Goal: Task Accomplishment & Management: Use online tool/utility

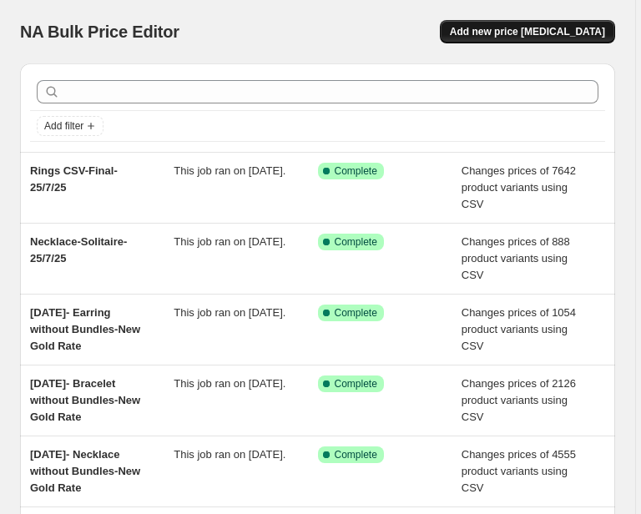
click at [560, 41] on button "Add new price change job" at bounding box center [527, 31] width 175 height 23
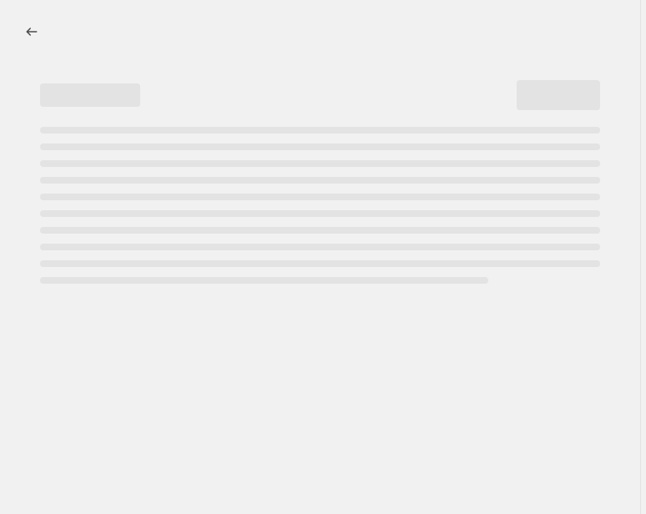
select select "percentage"
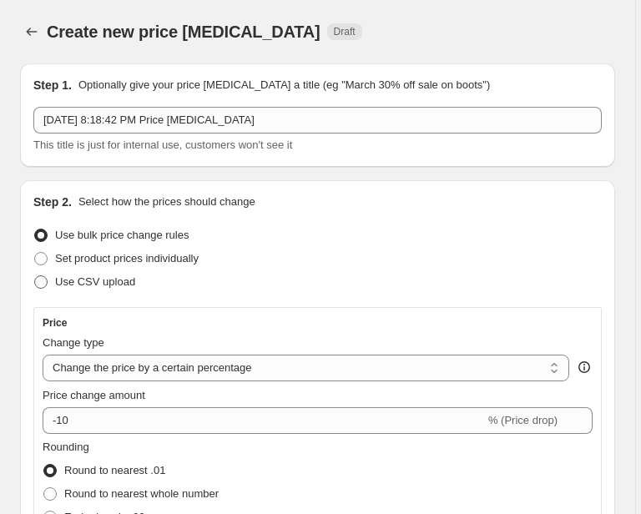
click at [80, 284] on span "Use CSV upload" at bounding box center [95, 281] width 80 height 13
click at [35, 276] on input "Use CSV upload" at bounding box center [34, 275] width 1 height 1
radio input "true"
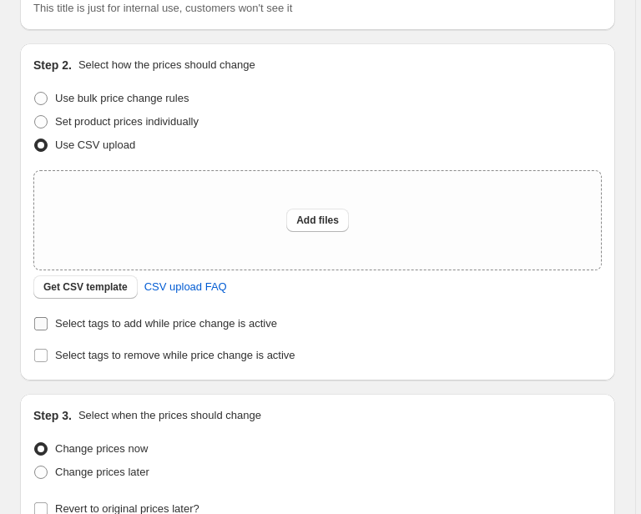
scroll to position [143, 0]
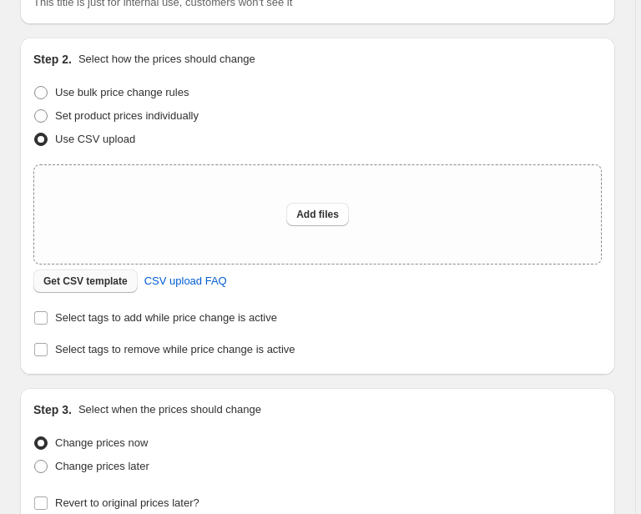
click at [114, 287] on span "Get CSV template" at bounding box center [85, 281] width 84 height 13
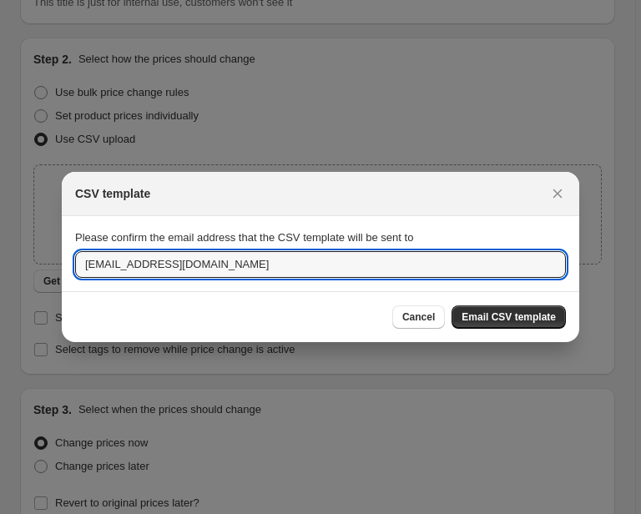
drag, startPoint x: 225, startPoint y: 260, endPoint x: 53, endPoint y: 272, distance: 171.5
type input "unfoldcro@gmail.com"
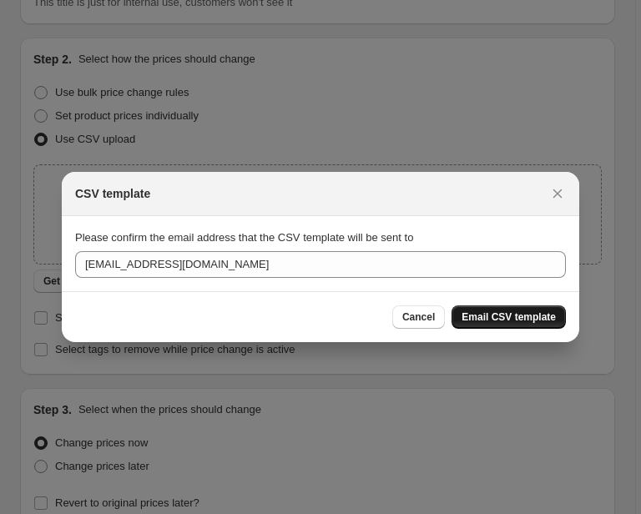
click at [515, 321] on span "Email CSV template" at bounding box center [509, 317] width 94 height 13
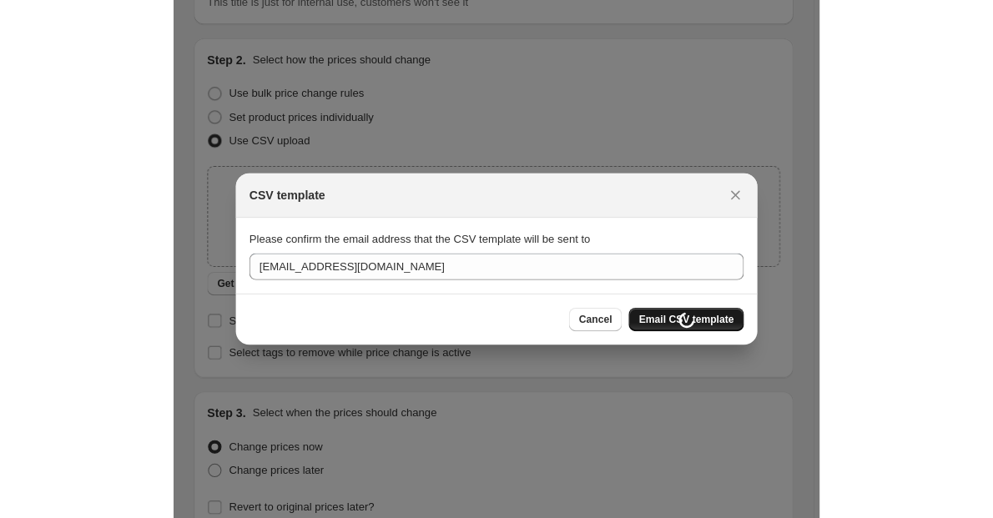
scroll to position [143, 0]
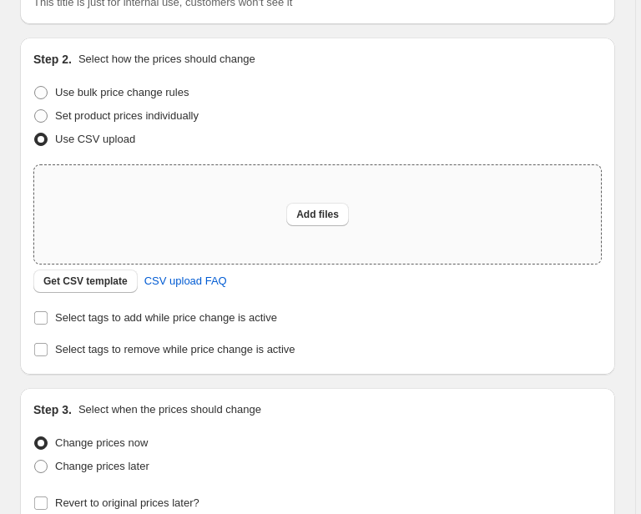
click at [204, 210] on div "Add files" at bounding box center [317, 214] width 567 height 98
click at [321, 206] on button "Add files" at bounding box center [317, 214] width 63 height 23
type input "C:\fakepath\Bracelets Final CSV - Pricing CSV.csv"
click at [324, 209] on span "Add files" at bounding box center [317, 214] width 43 height 13
type input "C:\fakepath\Bracelets Final CSV - Pricing CSV.csv"
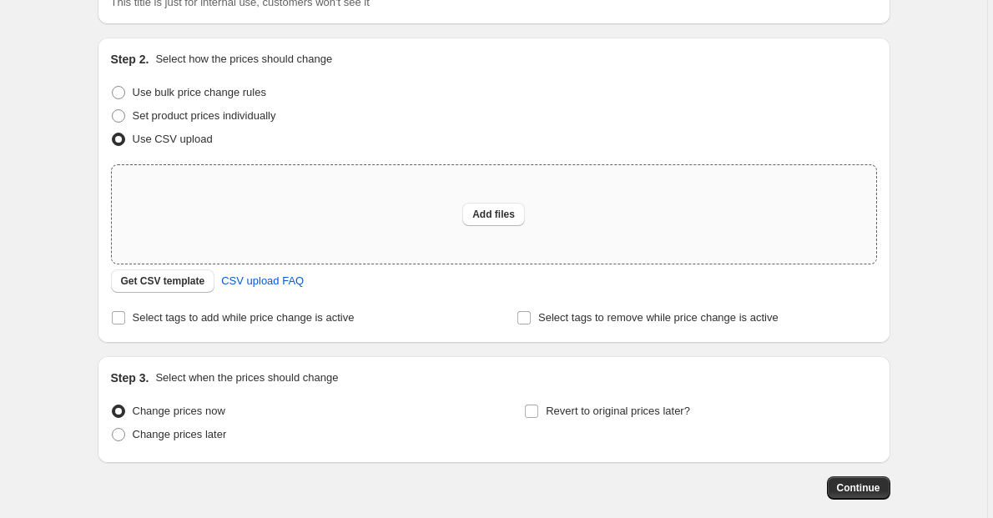
click at [446, 225] on div "Add files" at bounding box center [494, 214] width 765 height 98
type input "C:\fakepath\Bracelets Final CSV - Pricing CSV (1).csv"
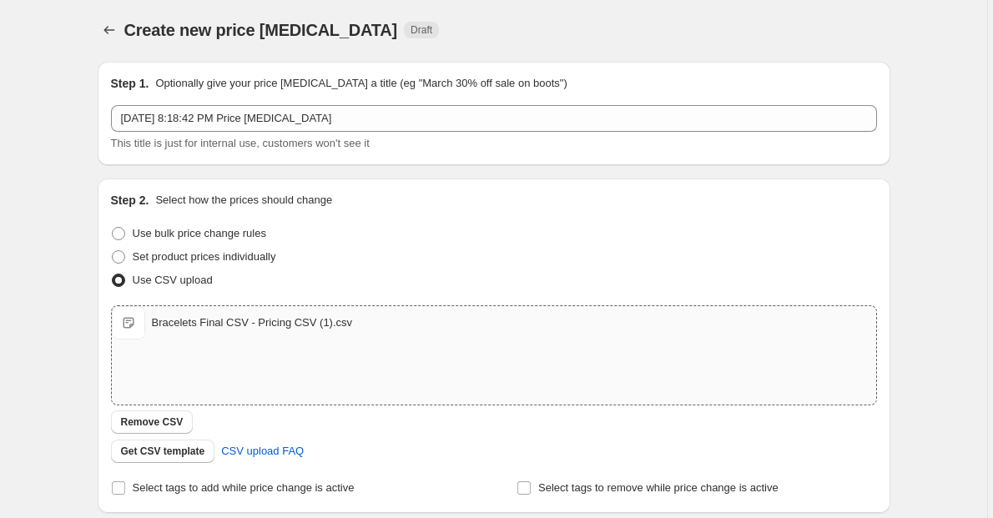
scroll to position [0, 0]
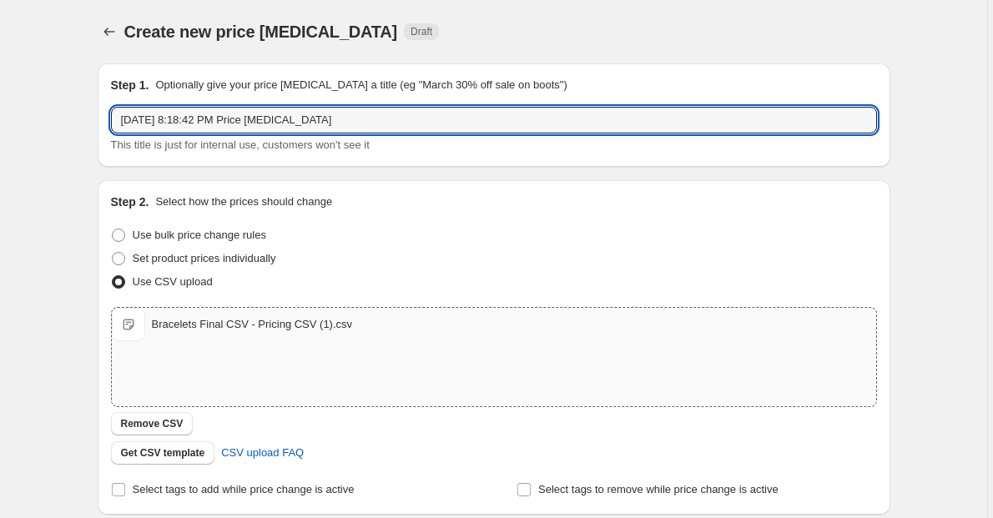
drag, startPoint x: 340, startPoint y: 124, endPoint x: 79, endPoint y: 138, distance: 260.8
click at [79, 138] on div "Create new price change job. This page is ready Create new price change job Dra…" at bounding box center [494, 387] width 833 height 774
click at [356, 124] on input "Aug 13, 2025, 8:18:42 PM Price change job" at bounding box center [494, 120] width 766 height 27
paste input "text"
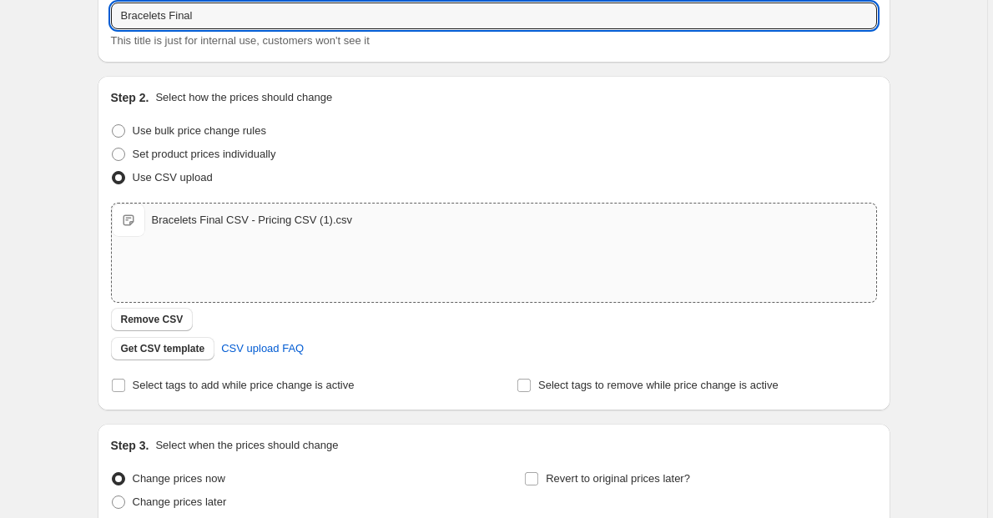
scroll to position [254, 0]
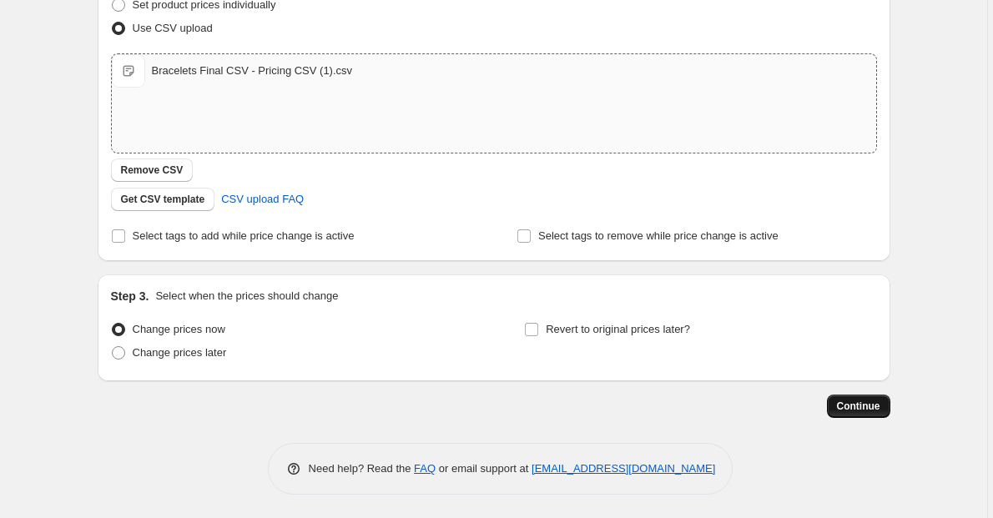
type input "Bracelets Final"
click at [645, 412] on button "Continue" at bounding box center [858, 406] width 63 height 23
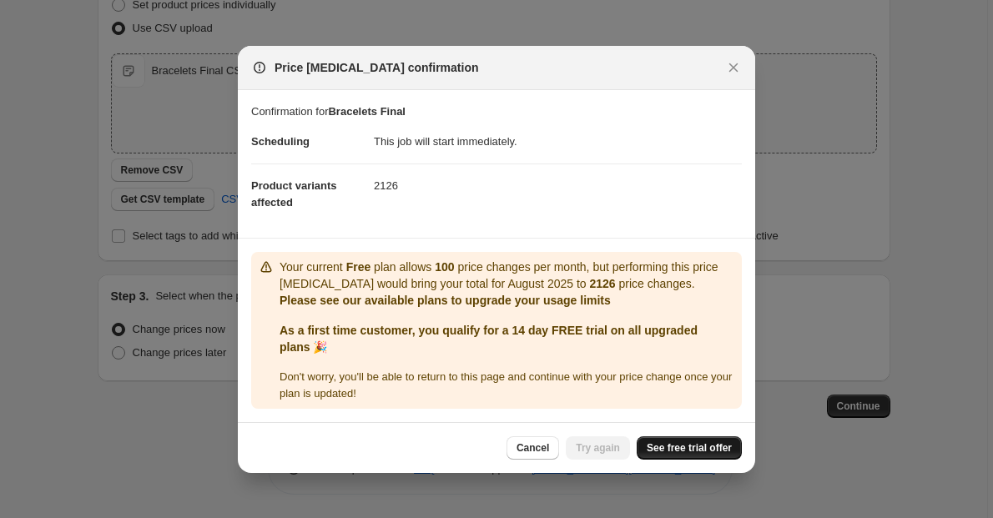
click at [645, 447] on span "See free trial offer" at bounding box center [689, 448] width 85 height 13
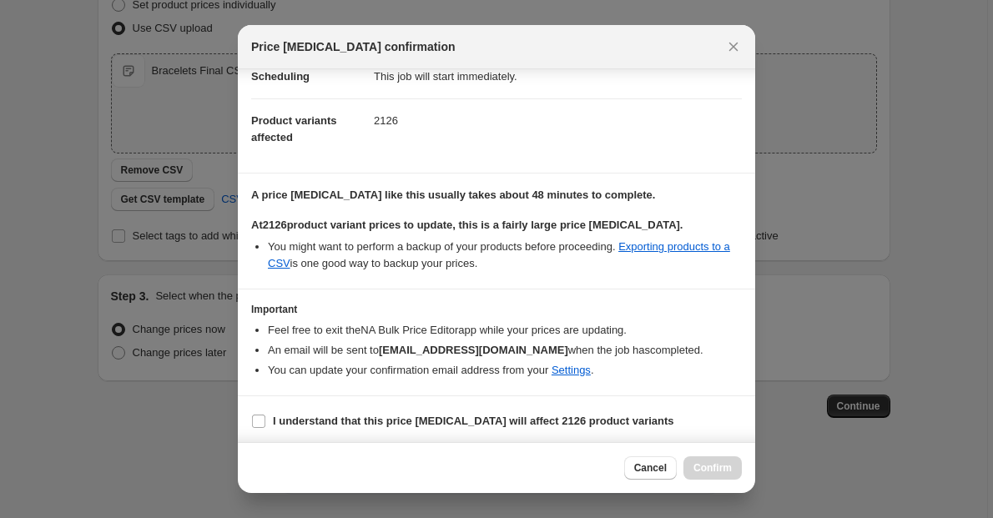
scroll to position [45, 0]
click at [288, 412] on span "I understand that this price change job will affect 2126 product variants" at bounding box center [473, 420] width 401 height 17
click at [265, 414] on input "I understand that this price change job will affect 2126 product variants" at bounding box center [258, 420] width 13 height 13
checkbox input "true"
click at [645, 462] on span "Confirm" at bounding box center [713, 468] width 38 height 13
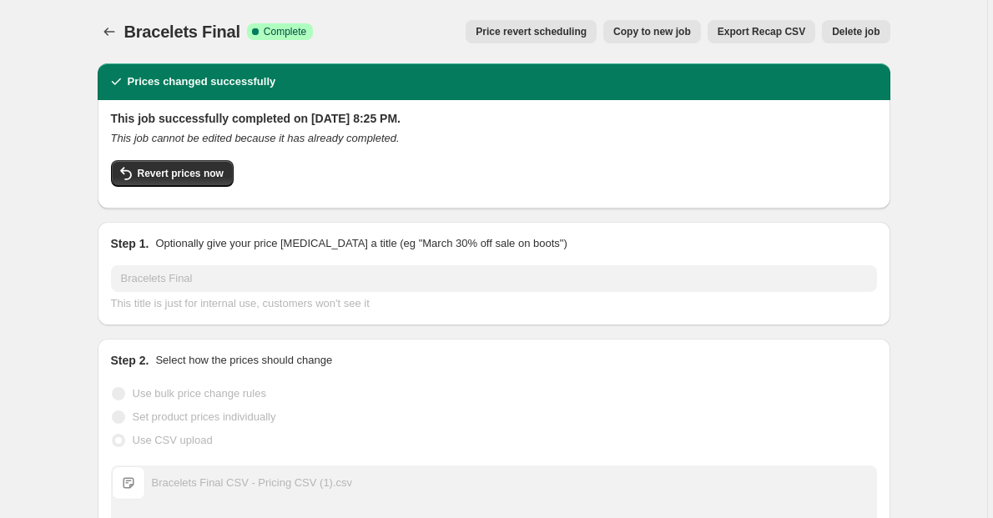
click at [106, 33] on icon "Price change jobs" at bounding box center [109, 31] width 17 height 17
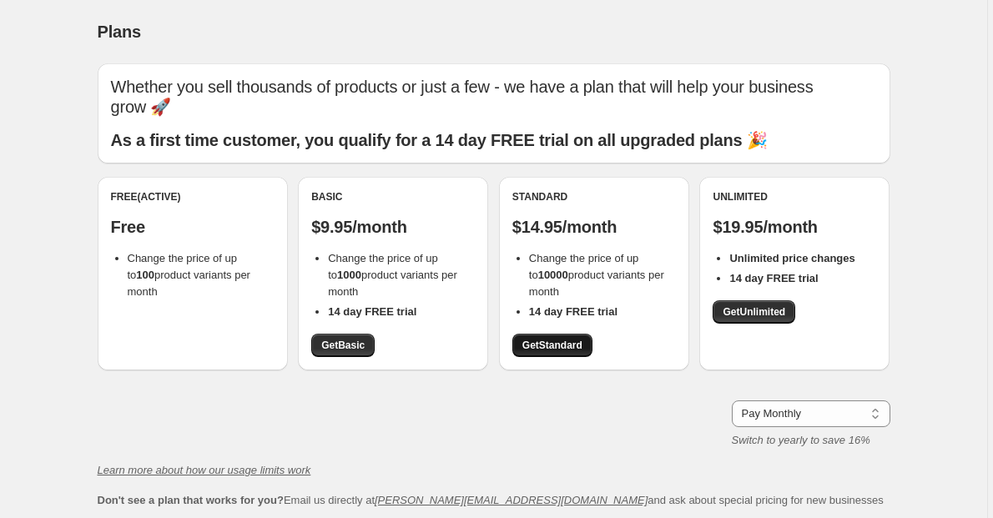
click at [524, 352] on link "Get Standard" at bounding box center [552, 345] width 80 height 23
